Goal: Task Accomplishment & Management: Use online tool/utility

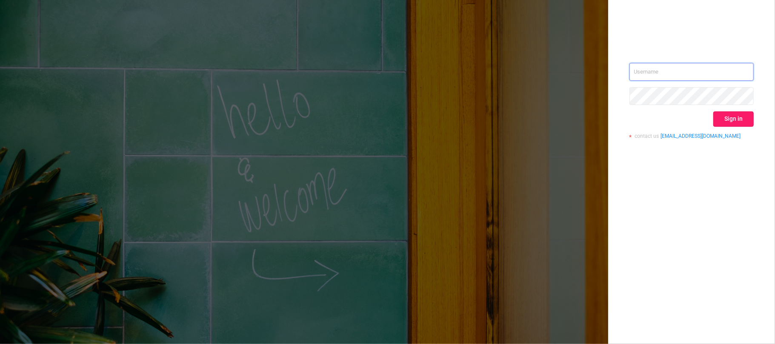
type input "[EMAIL_ADDRESS][DOMAIN_NAME]"
click at [586, 116] on button "Sign in" at bounding box center [733, 119] width 40 height 15
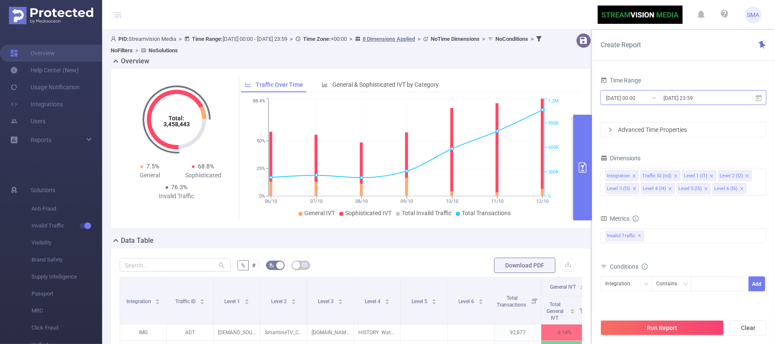
click at [586, 96] on input "[DATE] 00:00" at bounding box center [639, 97] width 69 height 11
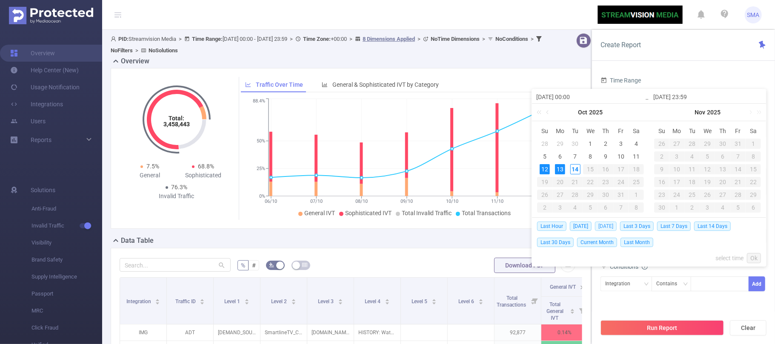
click at [586, 228] on span "[DATE]" at bounding box center [606, 226] width 22 height 9
type input "[DATE] 00:00"
type input "[DATE] 23:59"
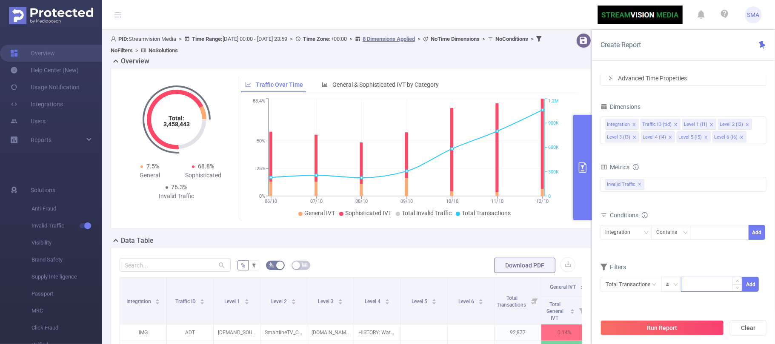
click at [586, 283] on input at bounding box center [712, 284] width 60 height 13
click at [586, 283] on input "20" at bounding box center [712, 284] width 60 height 13
type input "20"
click at [586, 284] on button "Add" at bounding box center [750, 284] width 17 height 15
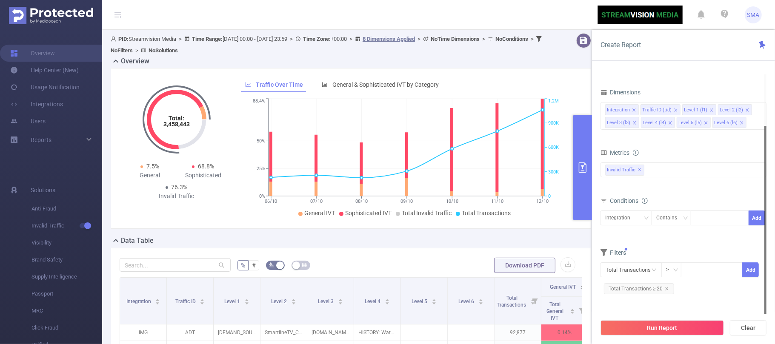
click at [586, 296] on div "Total Transactions ≥ Add Total Transactions ≥ 20" at bounding box center [684, 280] width 166 height 34
click at [586, 327] on button "Run Report" at bounding box center [662, 328] width 123 height 15
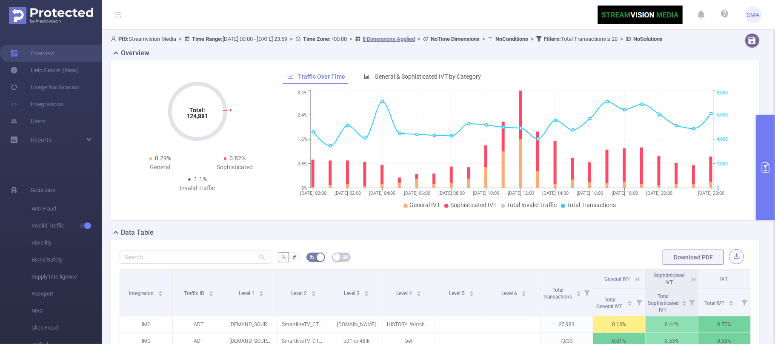
click at [586, 263] on button "button" at bounding box center [736, 256] width 15 height 15
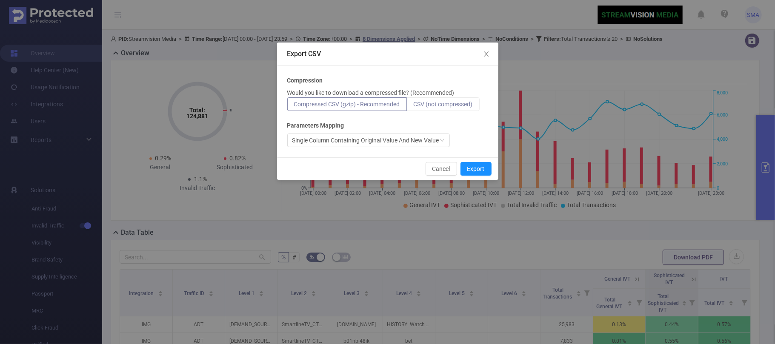
click at [445, 104] on span "CSV (not compressed)" at bounding box center [443, 104] width 59 height 7
click at [414, 106] on input "CSV (not compressed)" at bounding box center [414, 106] width 0 height 0
click at [477, 167] on button "Export" at bounding box center [476, 169] width 31 height 14
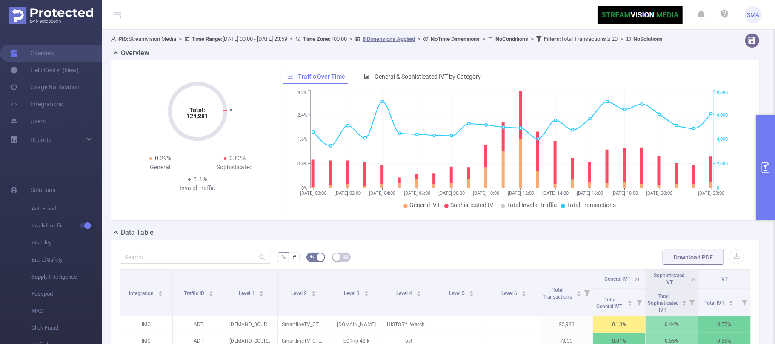
click at [586, 172] on icon "primary" at bounding box center [766, 168] width 8 height 10
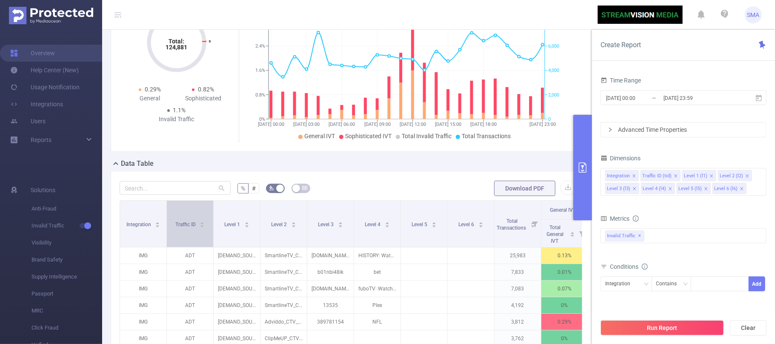
scroll to position [42, 0]
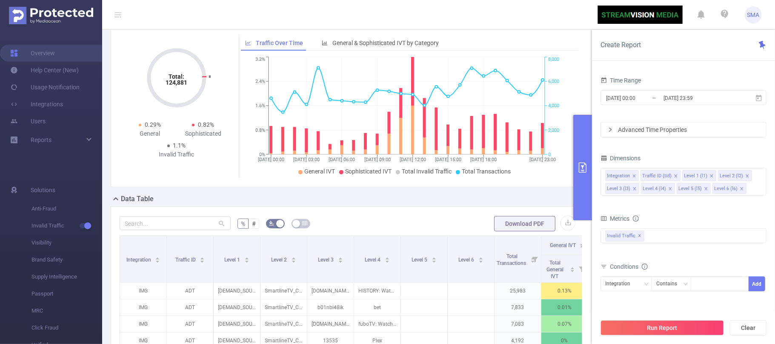
click at [586, 129] on div "Advanced Time Properties" at bounding box center [683, 130] width 165 height 14
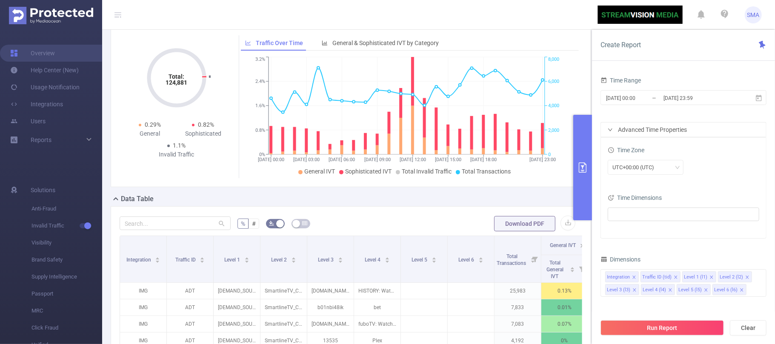
click at [586, 129] on icon "icon: right" at bounding box center [610, 130] width 4 height 3
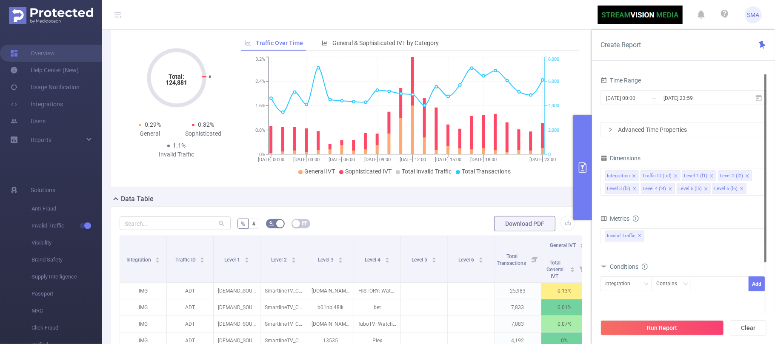
click at [586, 128] on div "Advanced Time Properties" at bounding box center [683, 130] width 165 height 14
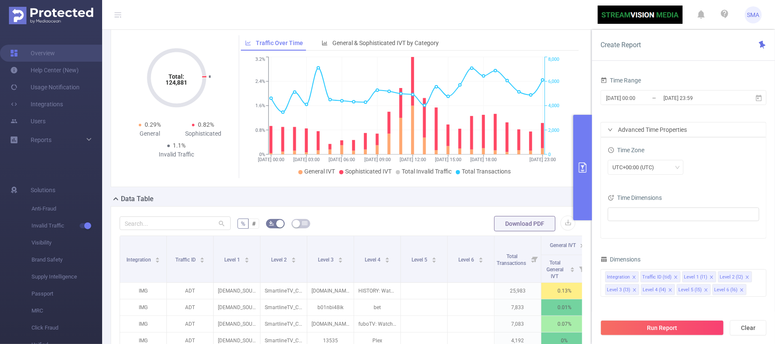
click at [586, 128] on div "Advanced Time Properties" at bounding box center [683, 130] width 165 height 14
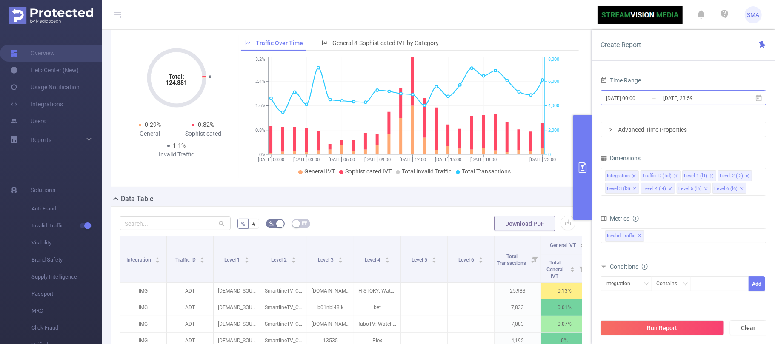
click at [586, 98] on input "[DATE] 23:59" at bounding box center [697, 97] width 69 height 11
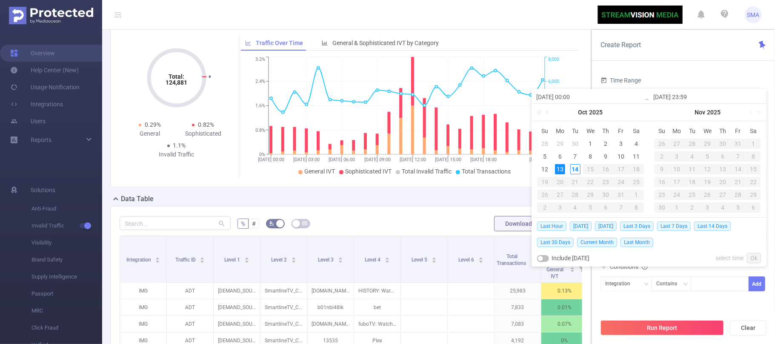
click at [586, 62] on div "Create Report Time Range [DATE] 00:00 _ [DATE] 23:59 Advanced Time Properties T…" at bounding box center [683, 187] width 183 height 315
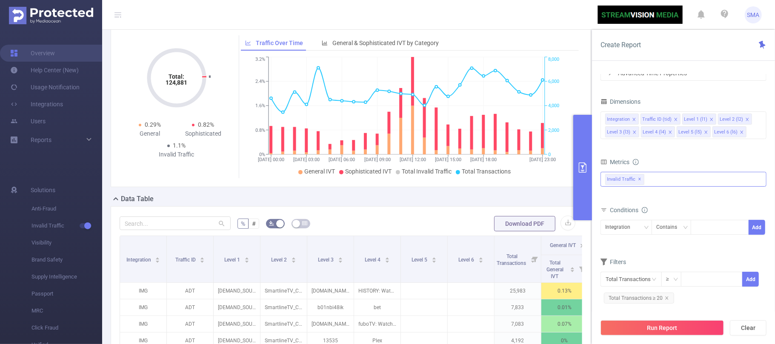
click at [586, 180] on div "Invalid Traffic ✕" at bounding box center [684, 179] width 166 height 15
click at [586, 183] on strong "Anti-Fraud" at bounding box center [636, 183] width 29 height 7
click at [586, 154] on form "Dimensions Integration Traffic ID (tid) Level 1 (l1) Level 2 (l2) Level 3 (l3) …" at bounding box center [684, 204] width 166 height 217
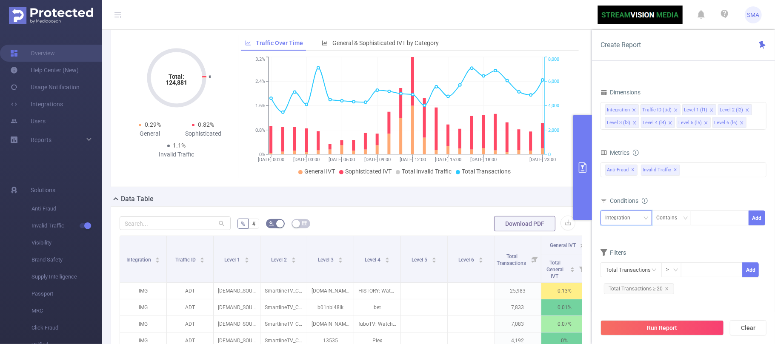
click at [586, 220] on icon "icon: down" at bounding box center [646, 218] width 5 height 5
click at [586, 242] on form "Dimensions Integration Traffic ID (tid) Level 1 (l1) Level 2 (l2) Level 3 (l3) …" at bounding box center [684, 194] width 166 height 217
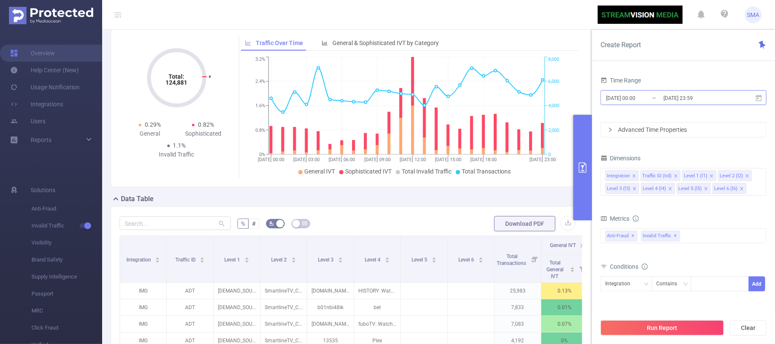
click at [586, 99] on input "[DATE] 23:59" at bounding box center [697, 97] width 69 height 11
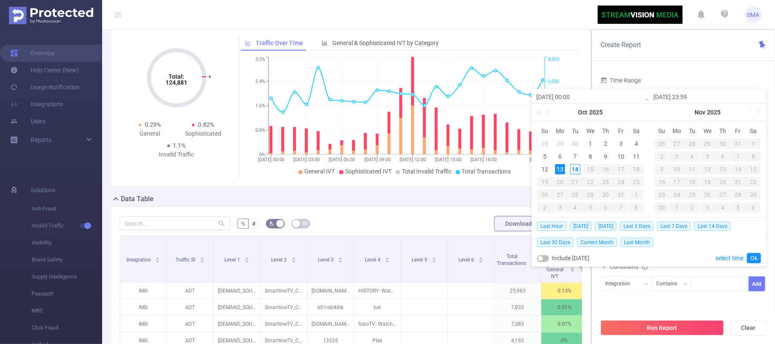
click at [586, 54] on div "Create Report" at bounding box center [683, 45] width 183 height 31
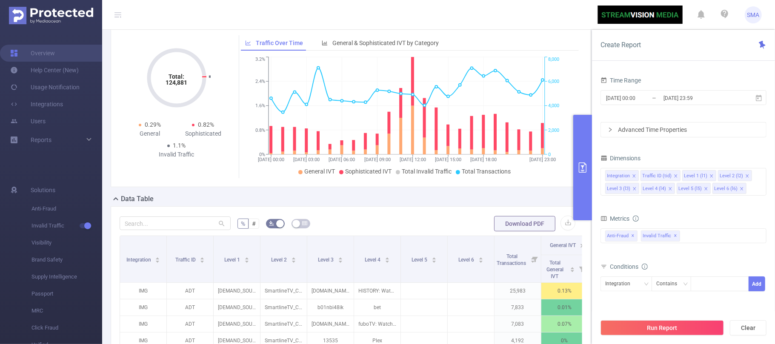
click at [586, 146] on div "Time Range [DATE] 00:00 _ [DATE] 23:59 Advanced Time Properties Time Zone UTC+0…" at bounding box center [684, 221] width 166 height 295
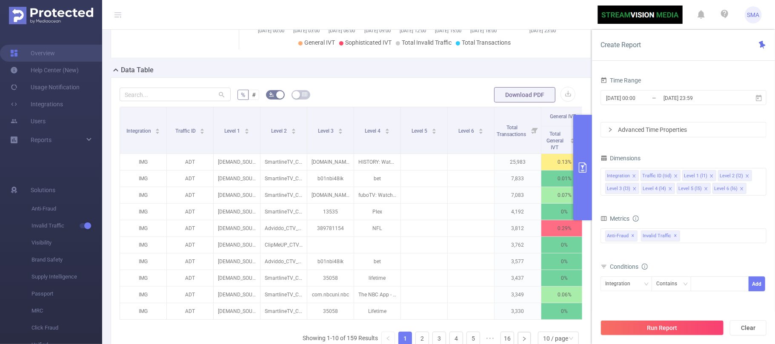
scroll to position [269, 0]
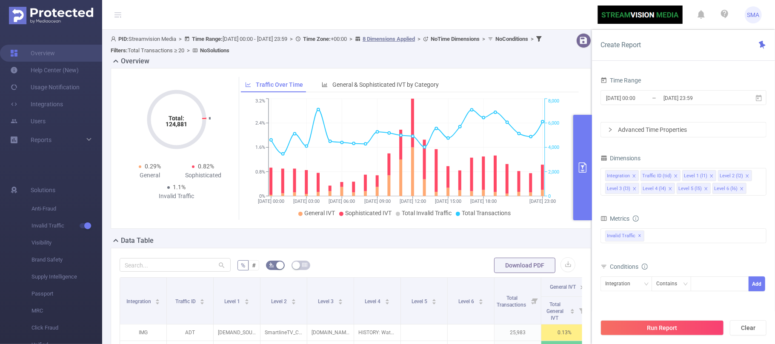
click at [617, 129] on div "Advanced Time Properties" at bounding box center [683, 130] width 165 height 14
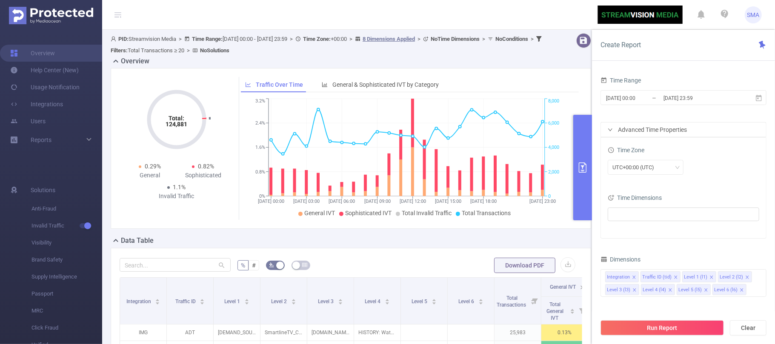
click at [615, 129] on div "Advanced Time Properties" at bounding box center [683, 130] width 165 height 14
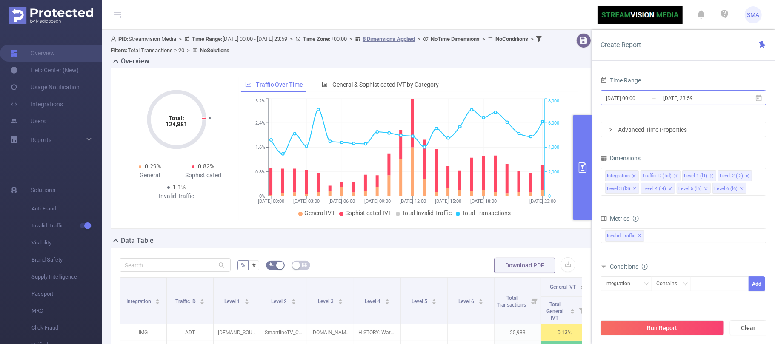
click at [654, 96] on input "[DATE] 00:00" at bounding box center [639, 97] width 69 height 11
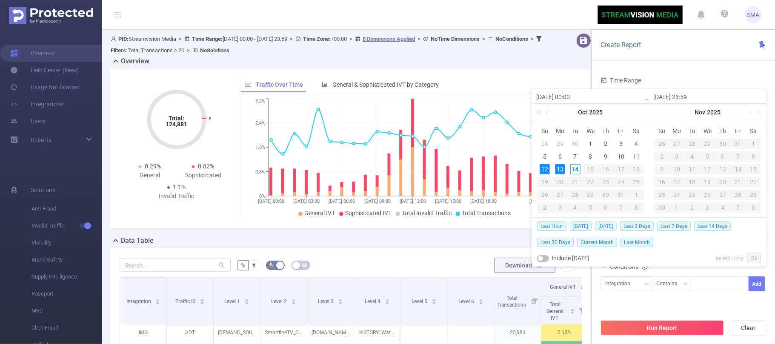
click at [612, 222] on span "[DATE]" at bounding box center [606, 226] width 22 height 9
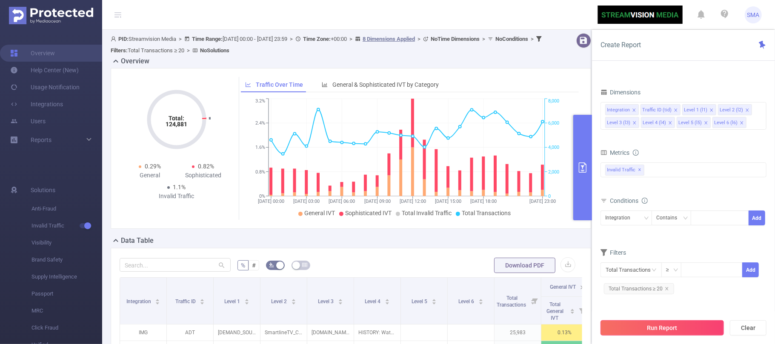
click at [683, 329] on button "Run Report" at bounding box center [662, 328] width 123 height 15
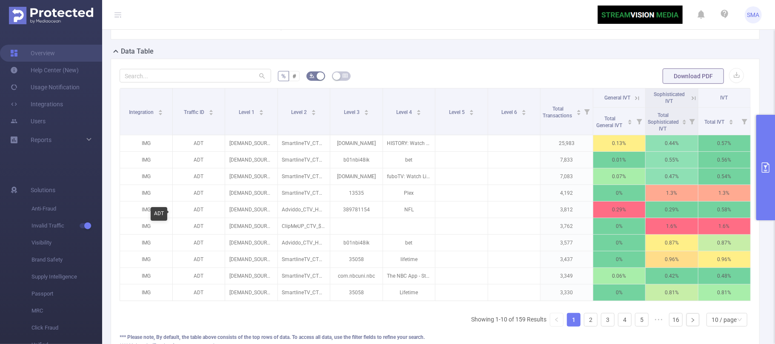
scroll to position [31, 0]
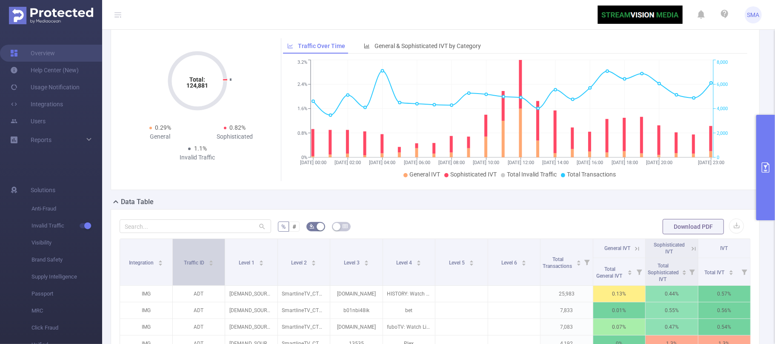
click at [205, 266] on div "Traffic ID" at bounding box center [199, 262] width 30 height 9
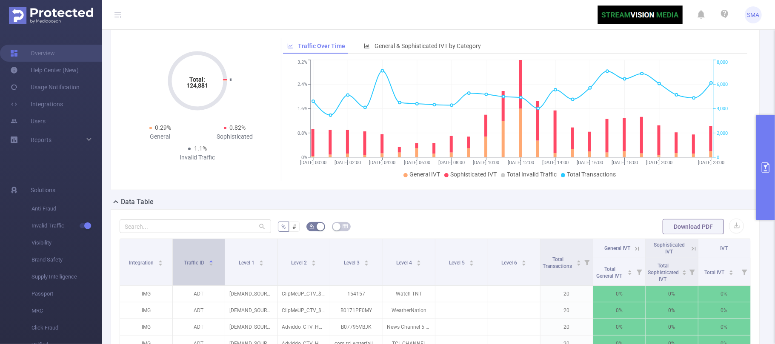
click at [210, 263] on icon "icon: caret-up" at bounding box center [210, 262] width 3 height 2
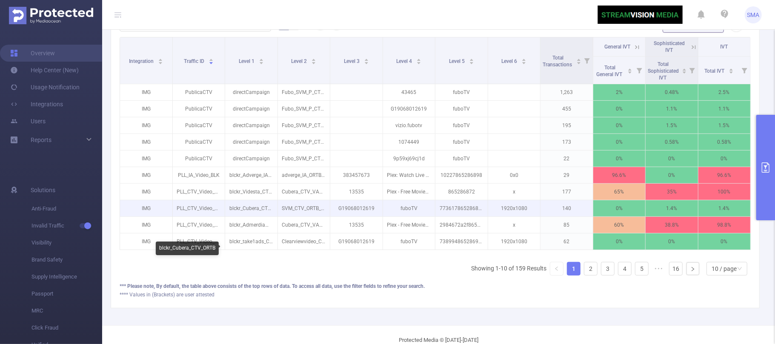
scroll to position [269, 0]
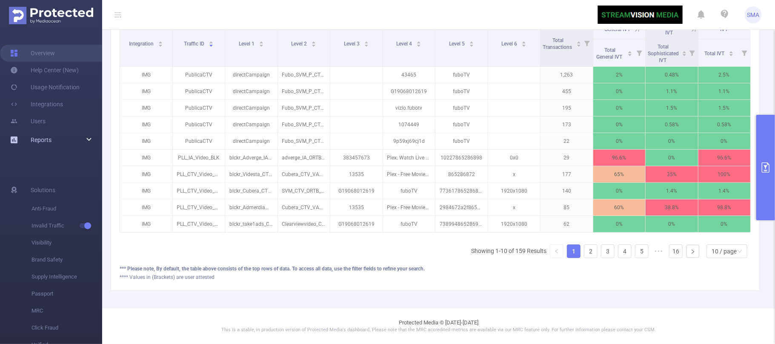
click at [88, 138] on div "Reports" at bounding box center [51, 140] width 102 height 17
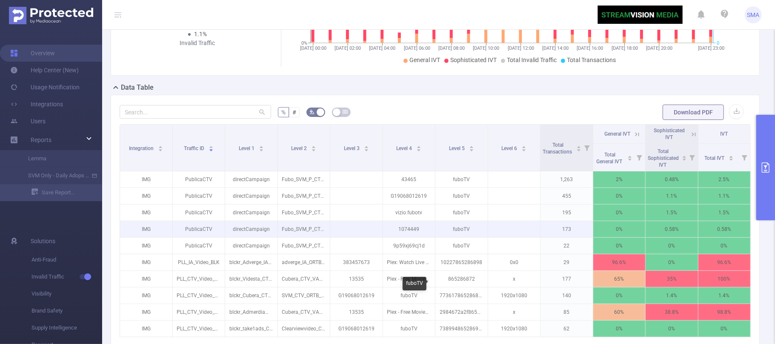
scroll to position [212, 0]
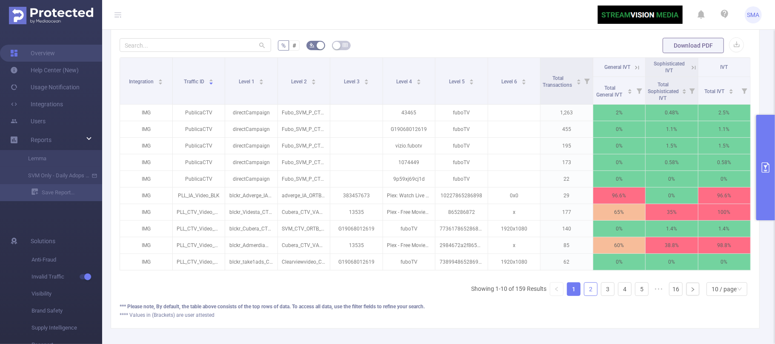
click at [584, 296] on link "2" at bounding box center [590, 289] width 13 height 13
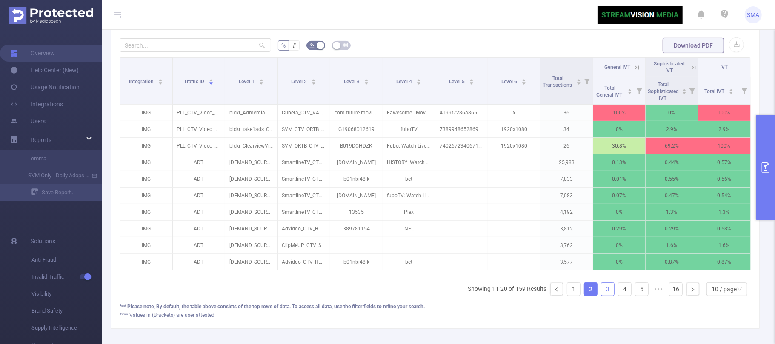
click at [601, 296] on link "3" at bounding box center [607, 289] width 13 height 13
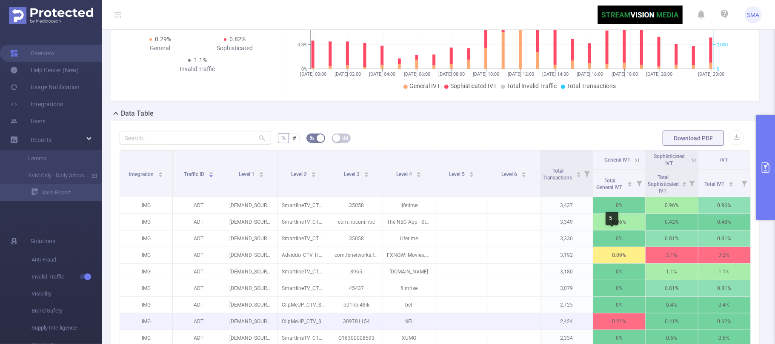
scroll to position [42, 0]
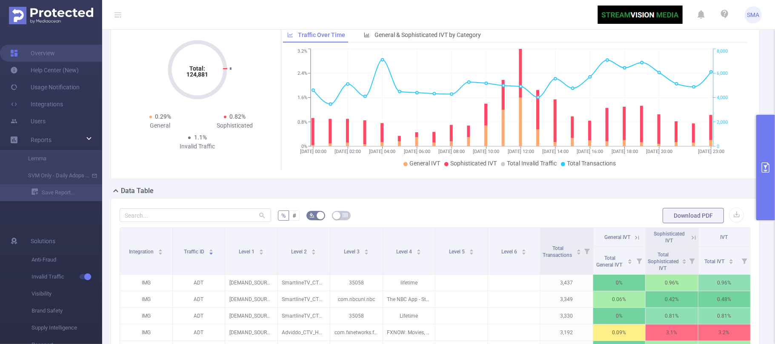
click at [764, 167] on icon "primary" at bounding box center [766, 168] width 10 height 10
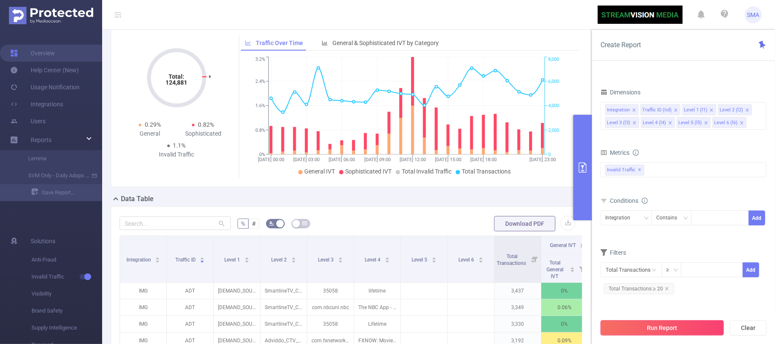
click at [658, 327] on button "Run Report" at bounding box center [662, 328] width 123 height 15
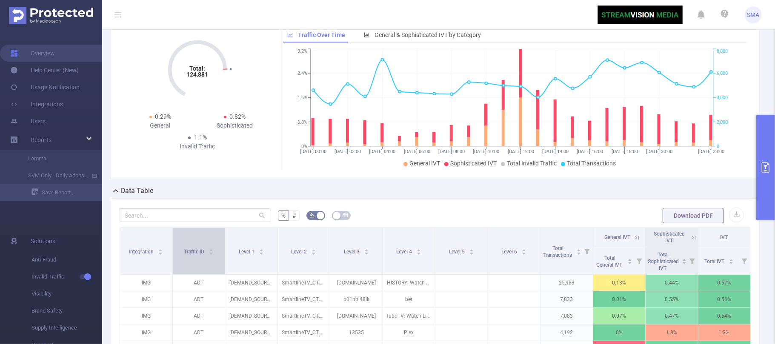
click at [211, 253] on icon "icon: caret-up" at bounding box center [211, 250] width 5 height 5
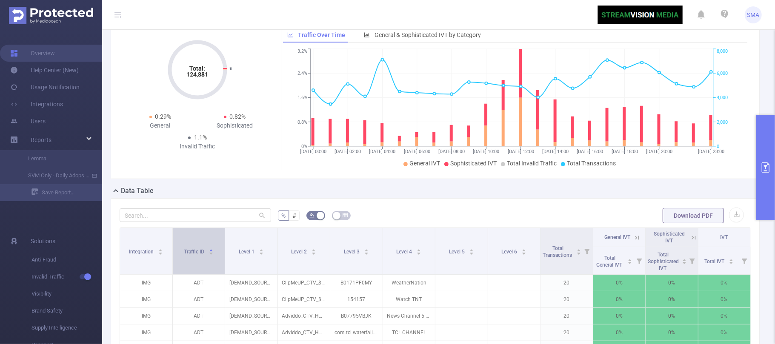
scroll to position [155, 0]
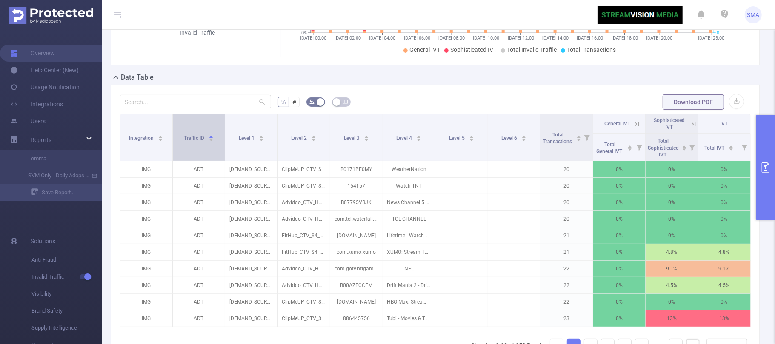
click at [212, 139] on icon "icon: caret-up" at bounding box center [211, 137] width 5 height 5
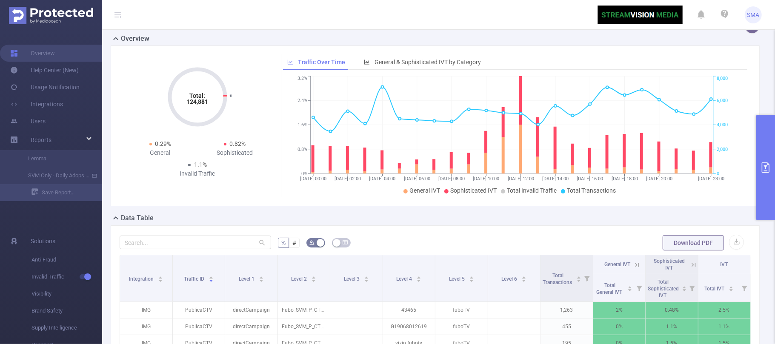
scroll to position [0, 0]
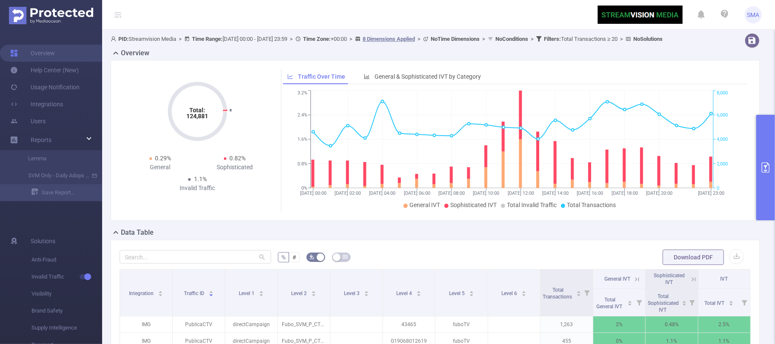
click at [767, 163] on icon "primary" at bounding box center [766, 168] width 10 height 10
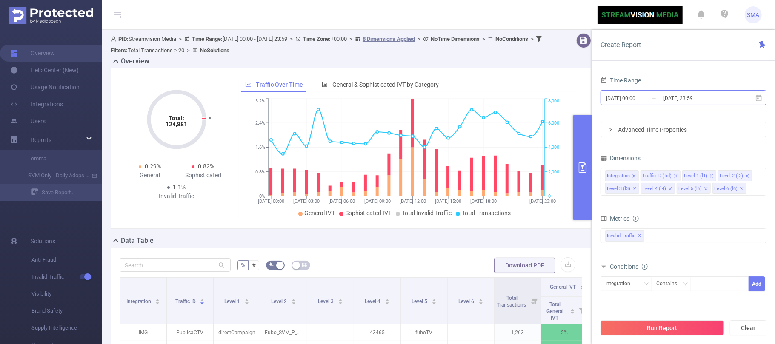
click at [656, 99] on input "[DATE] 00:00" at bounding box center [639, 97] width 69 height 11
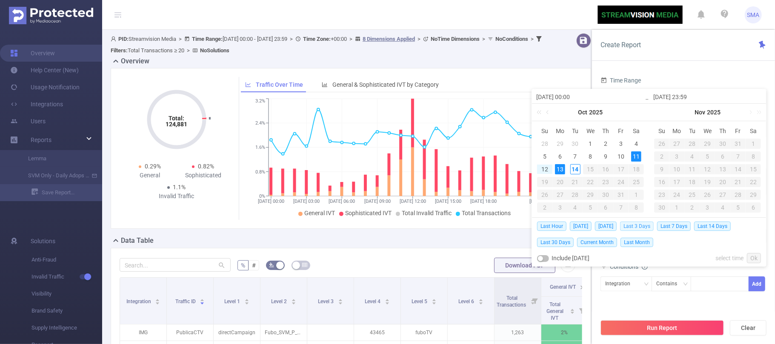
click at [654, 226] on span "Last 3 Days" at bounding box center [637, 226] width 34 height 9
type input "2025-10-11 00:00"
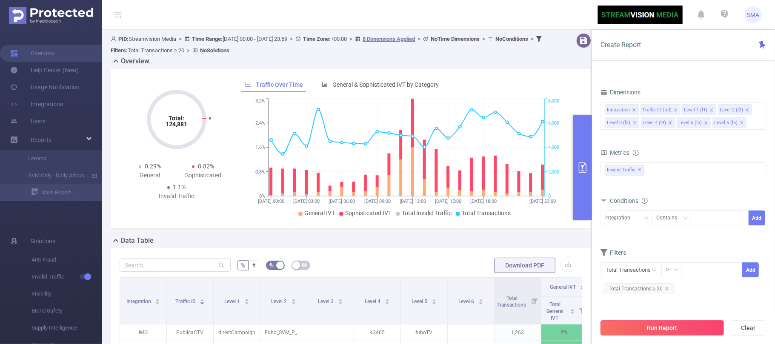
click at [678, 328] on button "Run Report" at bounding box center [662, 328] width 123 height 15
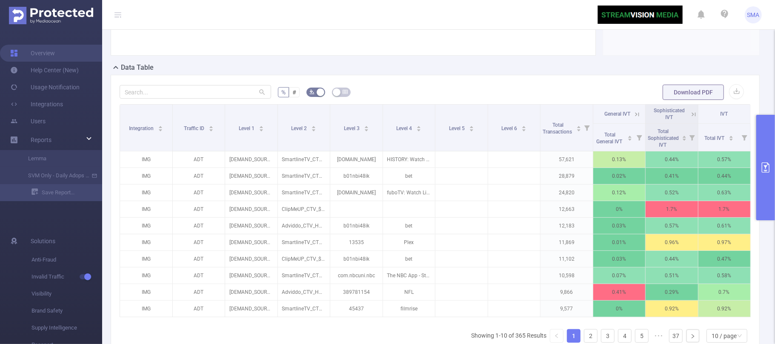
scroll to position [170, 0]
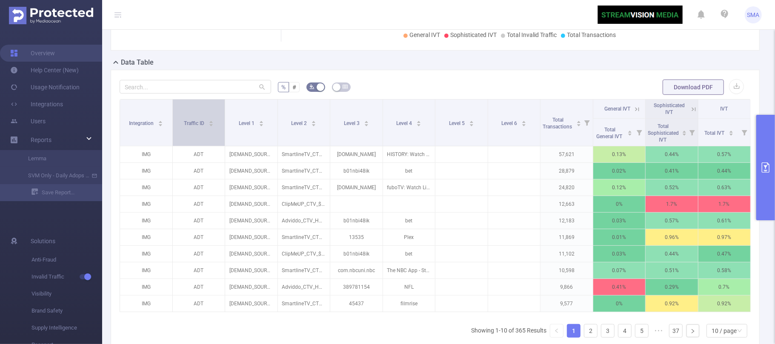
click at [212, 128] on icon "icon: caret-down" at bounding box center [211, 125] width 5 height 5
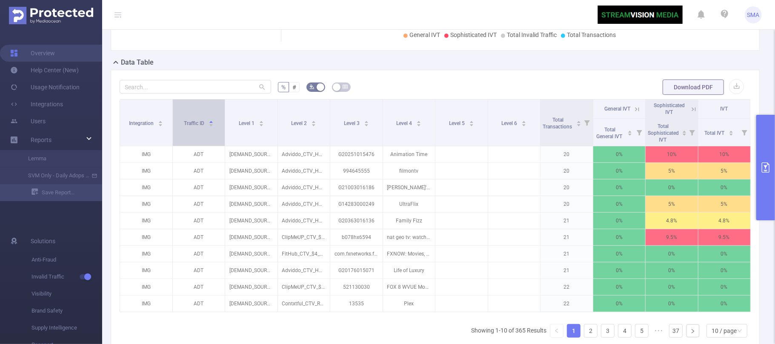
click at [212, 128] on icon "icon: caret-down" at bounding box center [211, 125] width 5 height 5
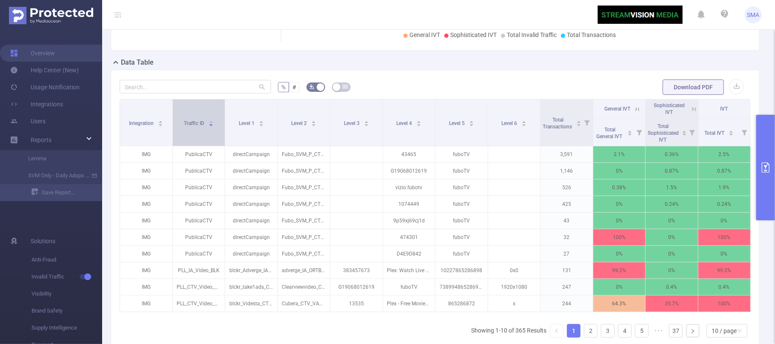
click at [210, 123] on icon "icon: caret-up" at bounding box center [210, 122] width 3 height 2
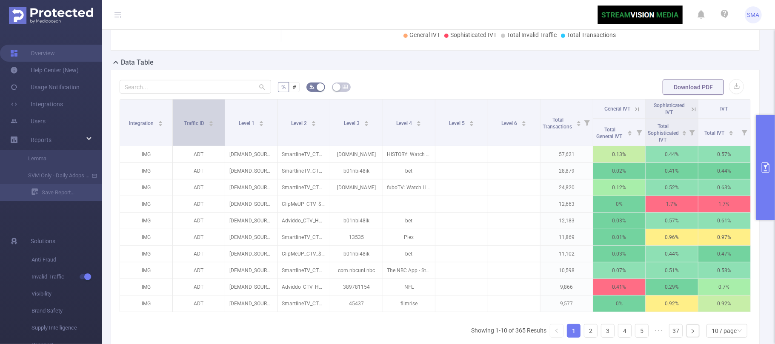
click at [210, 123] on icon "icon: caret-up" at bounding box center [210, 122] width 3 height 2
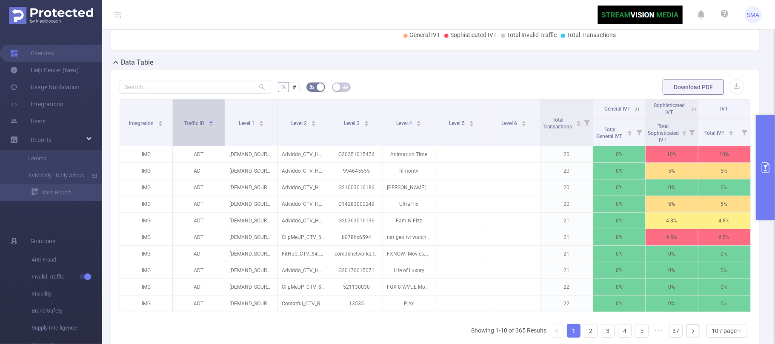
click at [210, 123] on icon "icon: caret-up" at bounding box center [210, 122] width 3 height 2
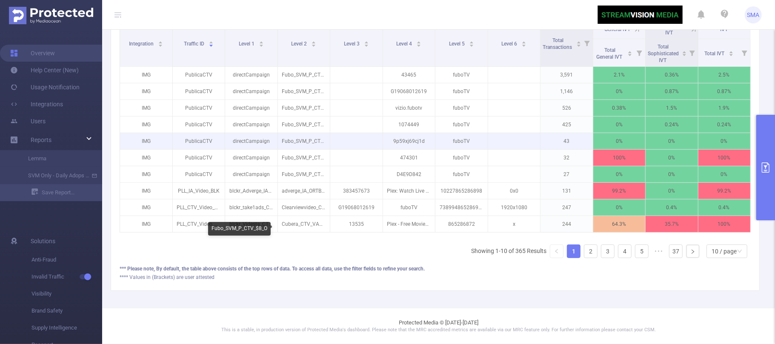
scroll to position [269, 0]
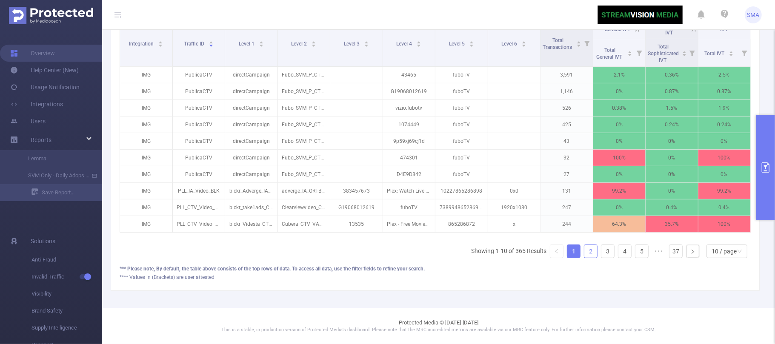
click at [584, 251] on link "2" at bounding box center [590, 251] width 13 height 13
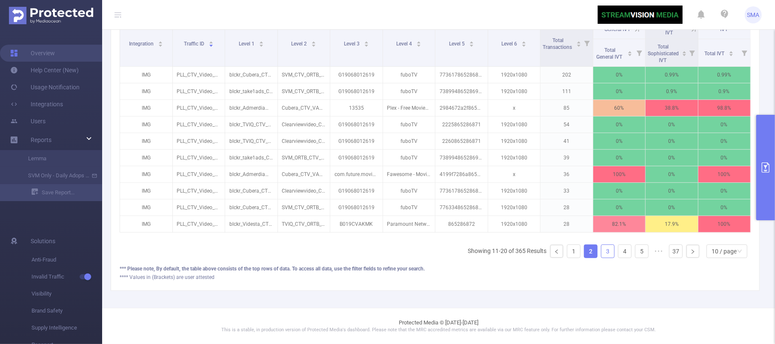
click at [601, 249] on link "3" at bounding box center [607, 251] width 13 height 13
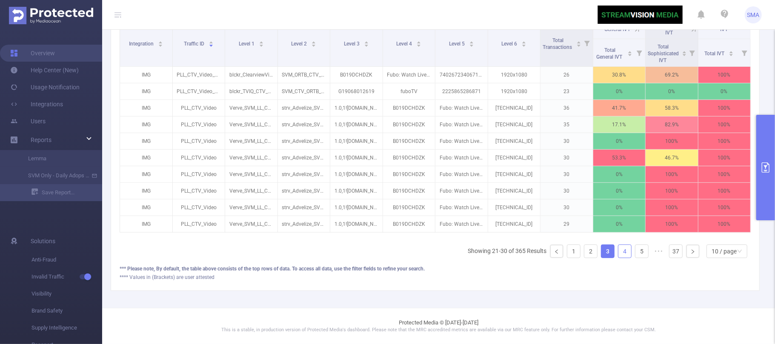
click at [619, 251] on link "4" at bounding box center [625, 251] width 13 height 13
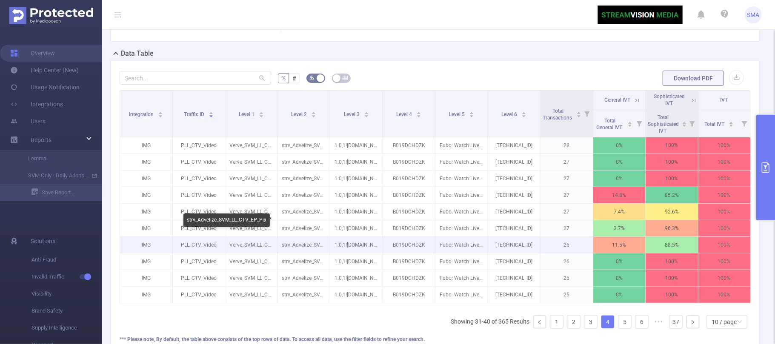
scroll to position [155, 0]
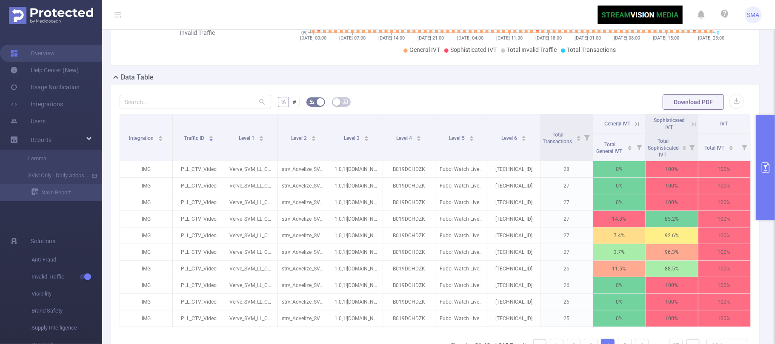
click at [764, 160] on button "primary" at bounding box center [765, 168] width 19 height 106
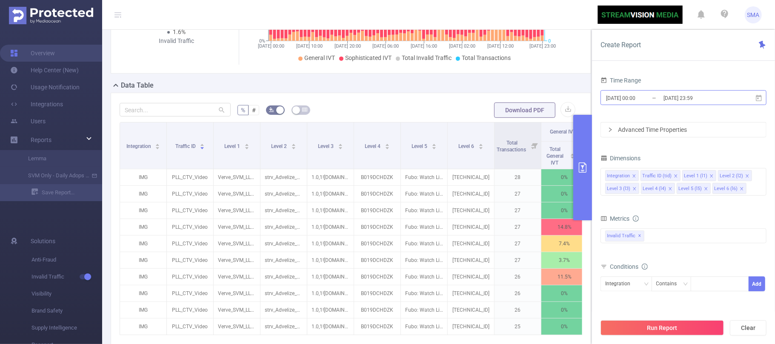
click at [657, 96] on input "2025-10-11 00:00" at bounding box center [639, 97] width 69 height 11
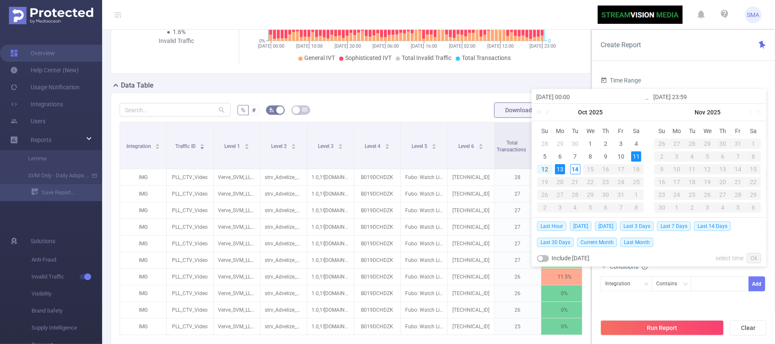
click at [632, 157] on div "11" at bounding box center [636, 157] width 10 height 10
click at [633, 156] on div "11" at bounding box center [636, 157] width 10 height 10
type input "2025-10-11 23:59"
click at [751, 255] on link "Ok" at bounding box center [754, 258] width 14 height 10
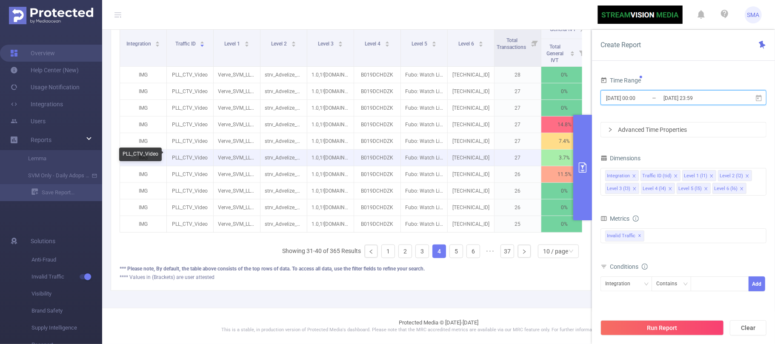
scroll to position [269, 0]
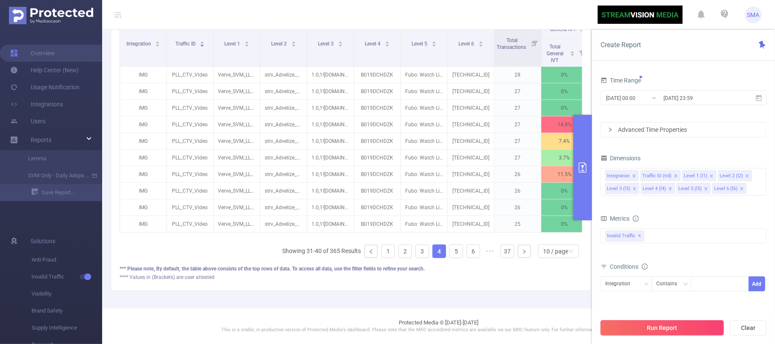
click at [696, 327] on button "Run Report" at bounding box center [662, 328] width 123 height 15
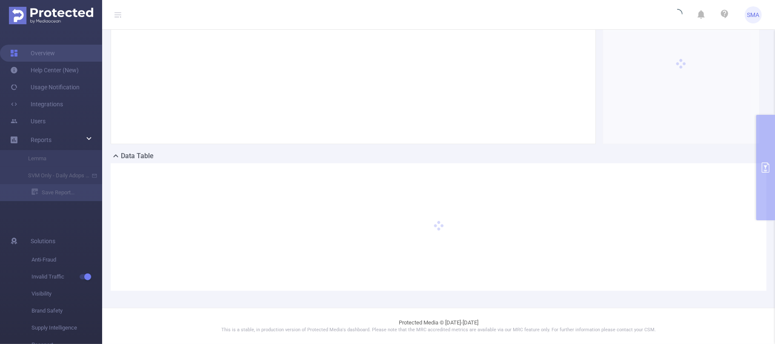
scroll to position [85, 0]
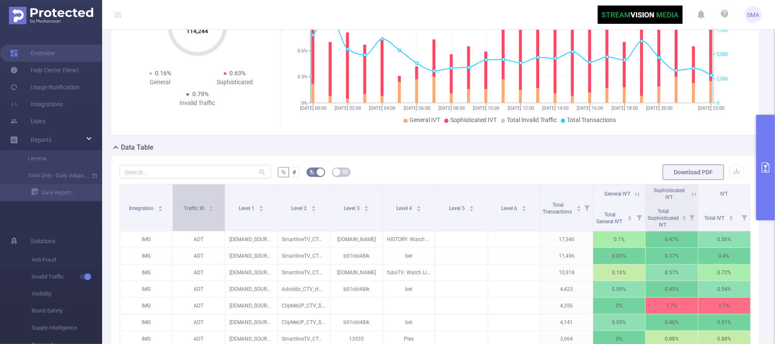
click at [212, 209] on icon "icon: caret-up" at bounding box center [211, 207] width 5 height 5
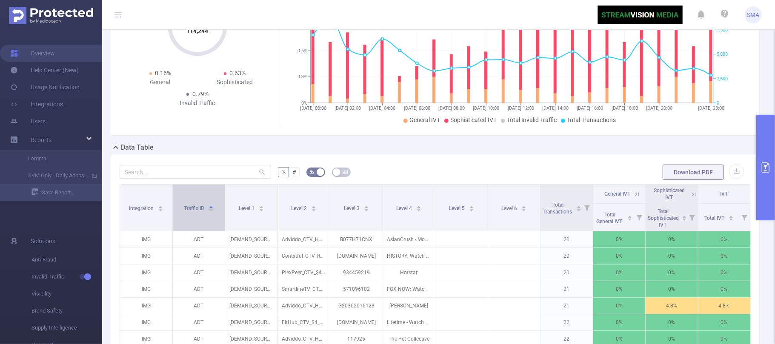
click at [212, 209] on icon "icon: caret-up" at bounding box center [211, 207] width 5 height 5
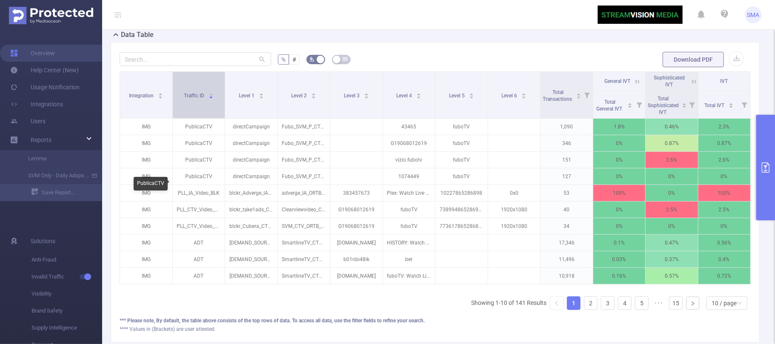
scroll to position [198, 0]
click at [584, 309] on link "2" at bounding box center [590, 303] width 13 height 13
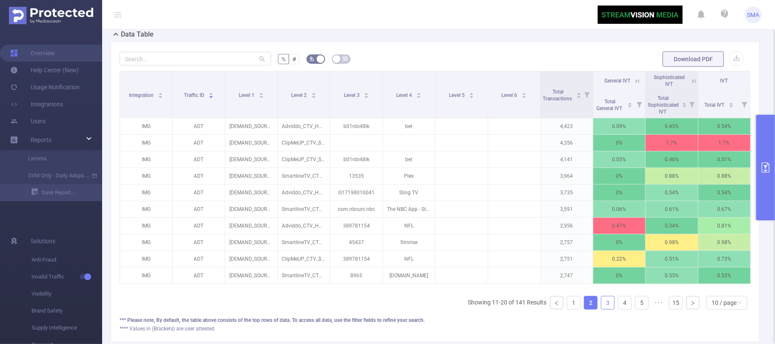
click at [601, 309] on link "3" at bounding box center [607, 303] width 13 height 13
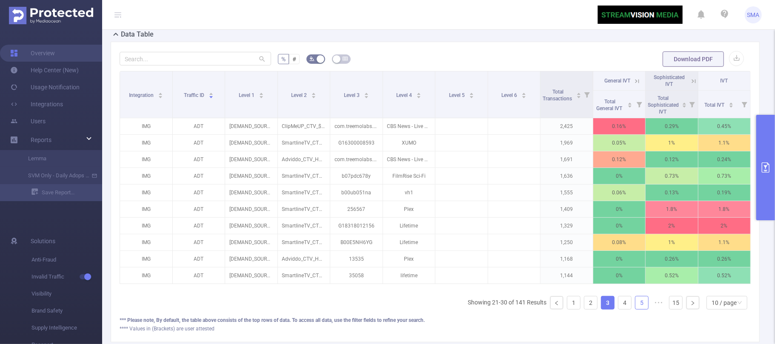
click at [636, 309] on link "5" at bounding box center [642, 303] width 13 height 13
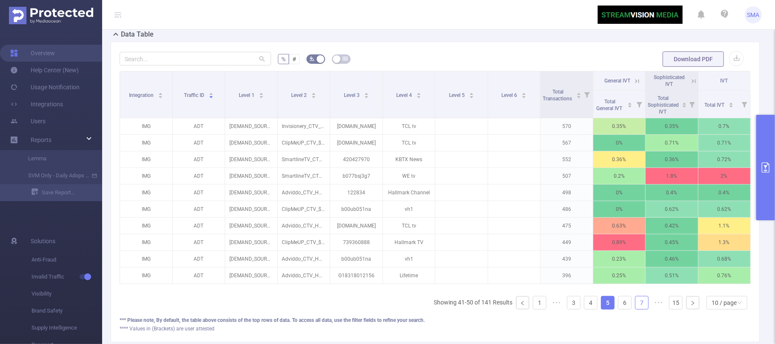
click at [636, 309] on link "7" at bounding box center [642, 303] width 13 height 13
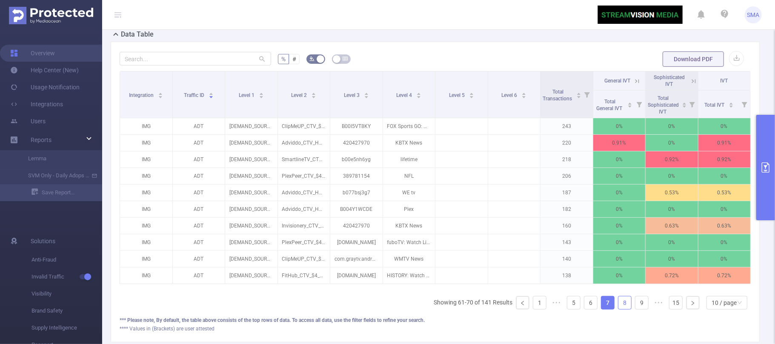
click at [619, 309] on link "8" at bounding box center [625, 303] width 13 height 13
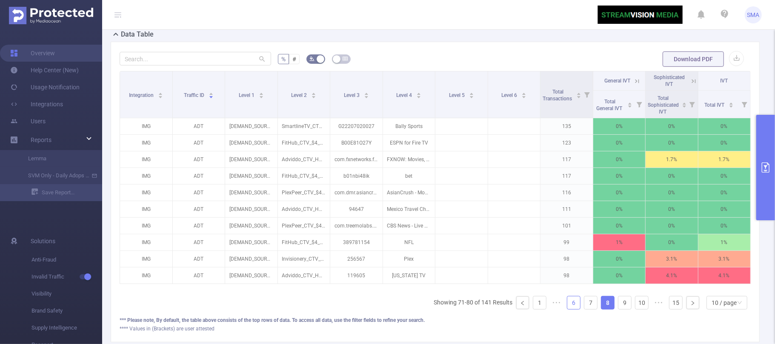
click at [567, 309] on link "6" at bounding box center [573, 303] width 13 height 13
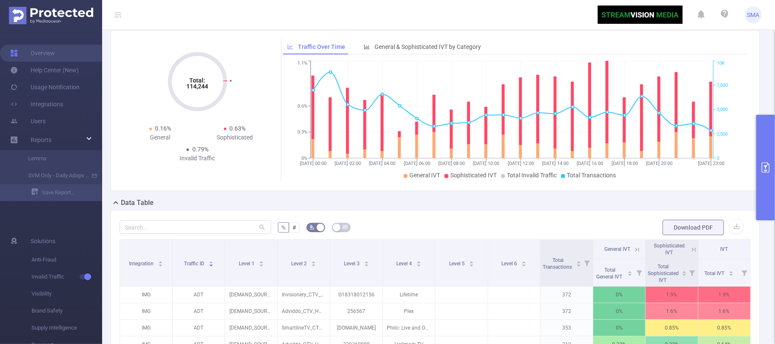
scroll to position [28, 0]
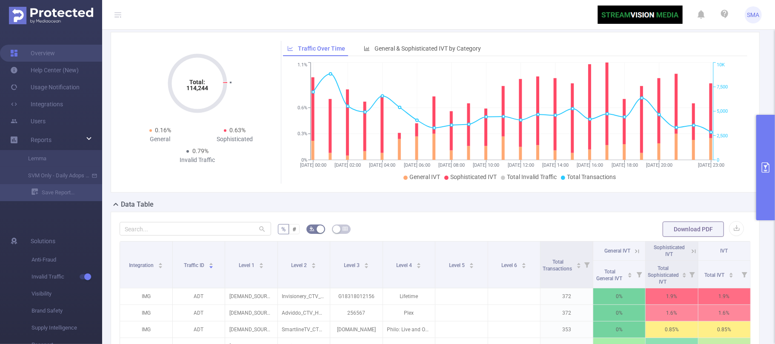
click at [765, 186] on button "primary" at bounding box center [765, 168] width 19 height 106
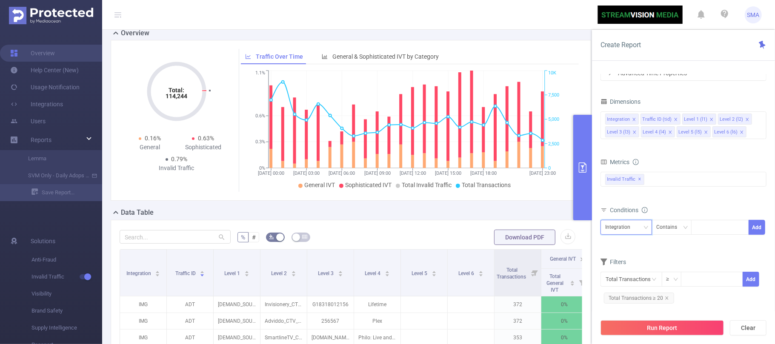
click at [642, 225] on div "Integration" at bounding box center [626, 227] width 42 height 14
click at [636, 257] on li "Traffic ID (tid)" at bounding box center [627, 260] width 52 height 14
click at [706, 227] on div at bounding box center [720, 227] width 49 height 14
type input "publica"
click at [721, 229] on icon "icon: close" at bounding box center [721, 228] width 4 height 4
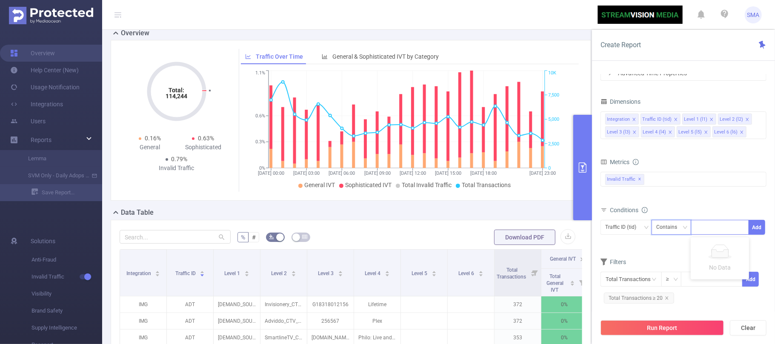
click at [673, 234] on div "Contains" at bounding box center [669, 227] width 27 height 14
click at [685, 263] on li "Is" at bounding box center [680, 260] width 57 height 14
click at [700, 233] on div at bounding box center [720, 227] width 49 height 14
type input "p"
click at [656, 257] on div "Filters" at bounding box center [684, 263] width 166 height 14
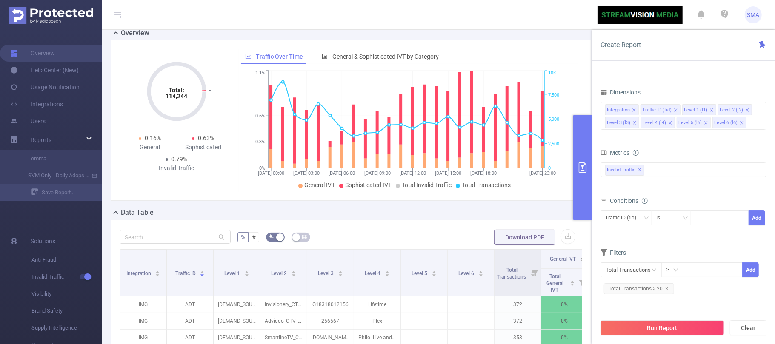
scroll to position [198, 0]
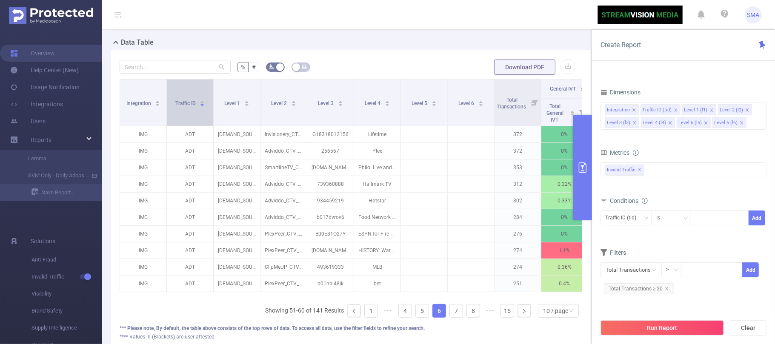
click at [202, 106] on icon "icon: caret-down" at bounding box center [202, 105] width 3 height 2
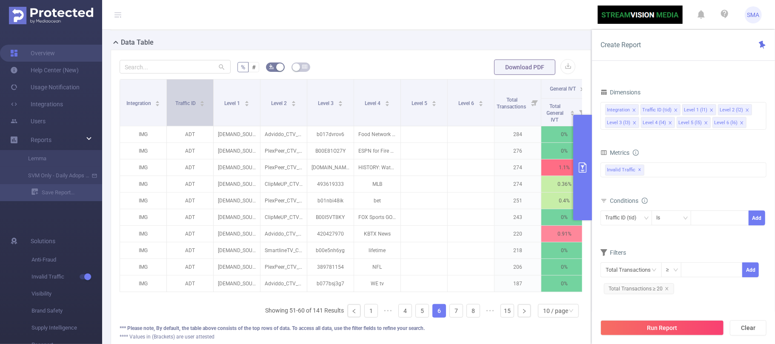
click at [202, 106] on icon "icon: caret-down" at bounding box center [202, 105] width 3 height 2
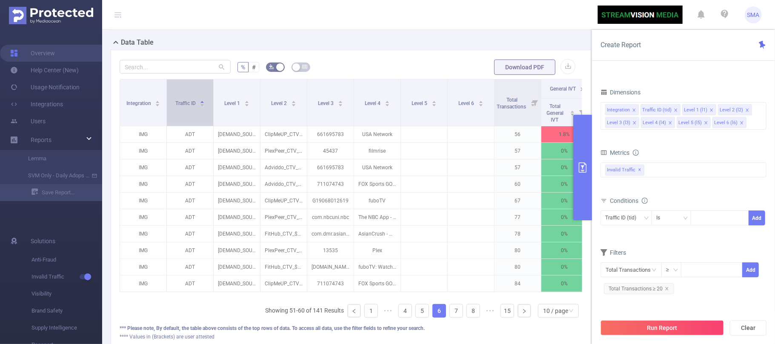
click at [202, 106] on icon "icon: caret-down" at bounding box center [202, 105] width 3 height 2
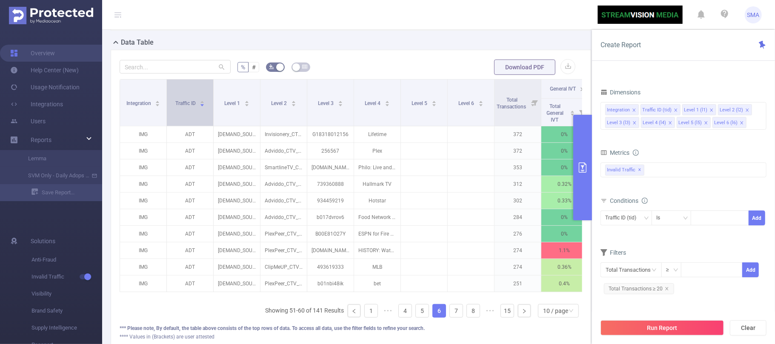
click at [202, 106] on icon "icon: caret-down" at bounding box center [202, 105] width 3 height 2
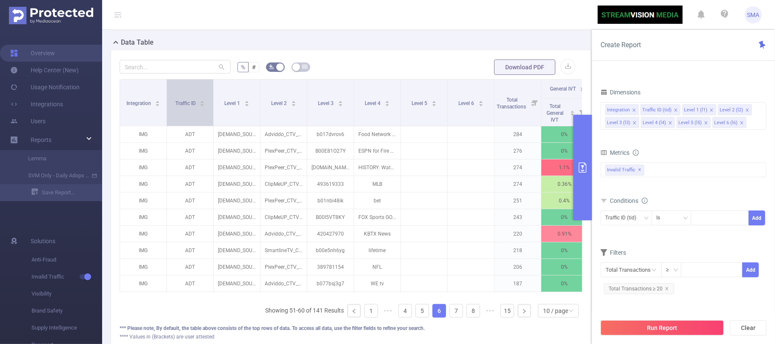
click at [202, 106] on icon "icon: caret-down" at bounding box center [202, 105] width 3 height 2
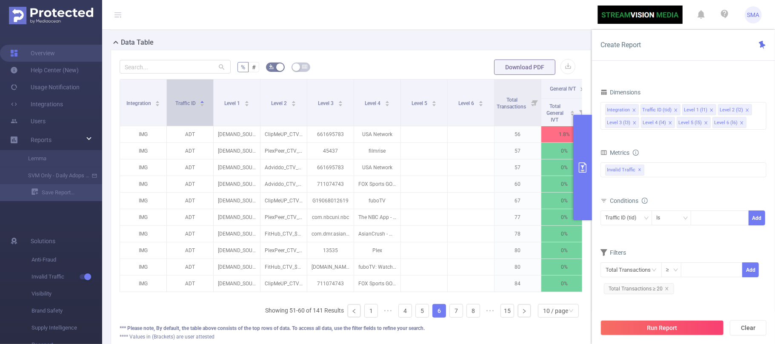
click at [202, 106] on icon "icon: caret-down" at bounding box center [202, 105] width 3 height 2
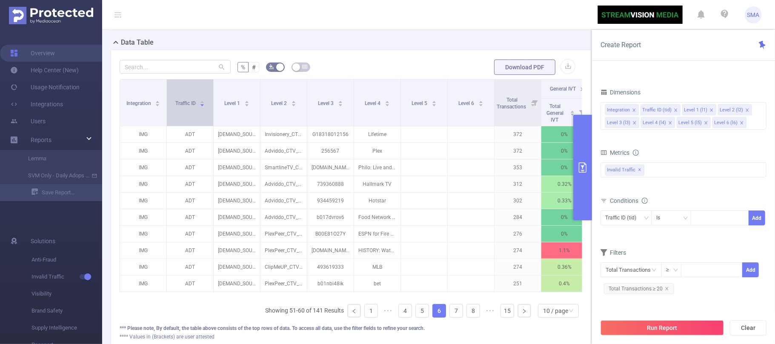
click at [202, 106] on icon "icon: caret-down" at bounding box center [202, 105] width 3 height 2
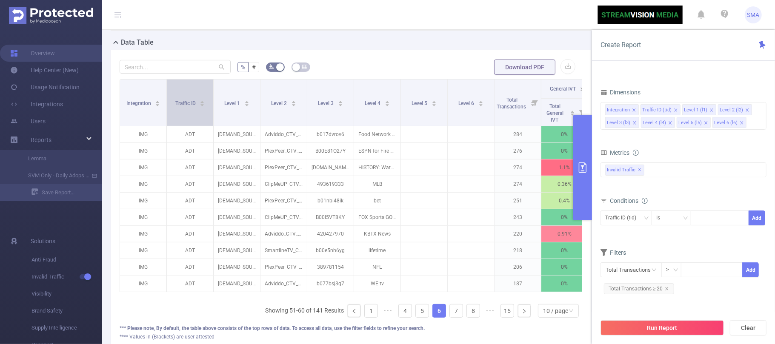
click at [202, 106] on icon "icon: caret-down" at bounding box center [202, 105] width 3 height 2
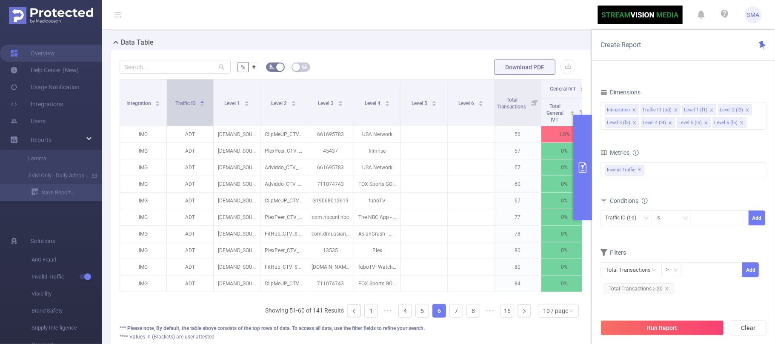
click at [202, 106] on icon "icon: caret-down" at bounding box center [202, 105] width 3 height 2
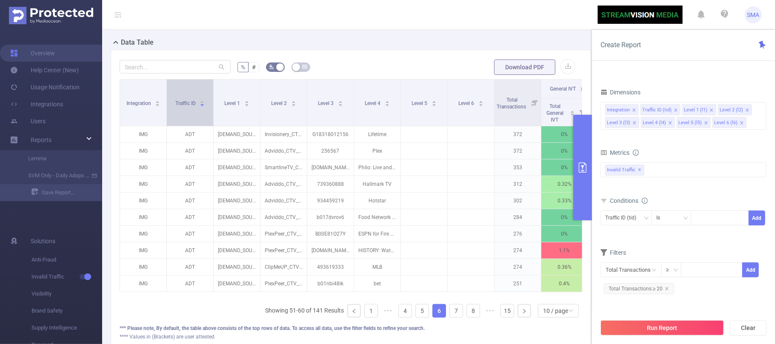
click at [202, 106] on icon "icon: caret-down" at bounding box center [202, 105] width 3 height 2
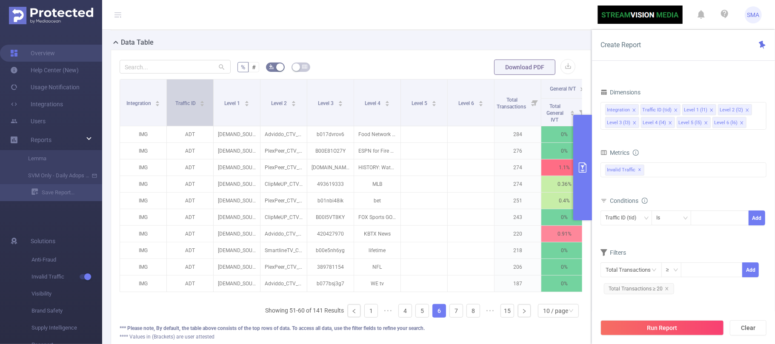
click at [202, 106] on icon "icon: caret-down" at bounding box center [202, 105] width 3 height 2
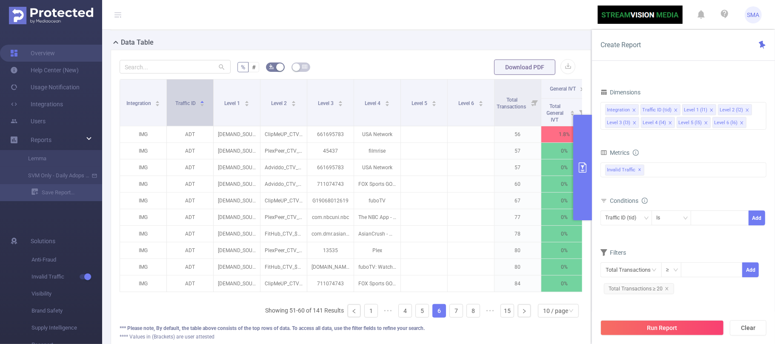
click at [202, 106] on icon "icon: caret-down" at bounding box center [202, 105] width 3 height 2
